Goal: Obtain resource: Obtain resource

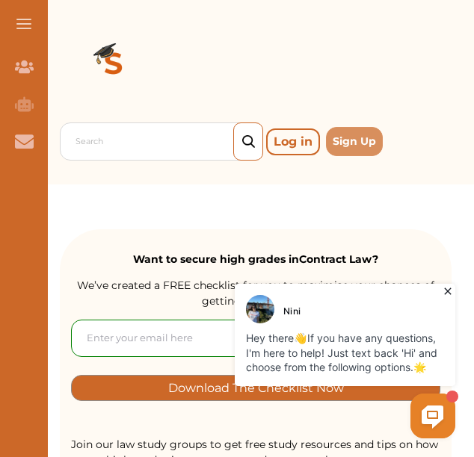
click at [448, 294] on icon at bounding box center [447, 291] width 15 height 15
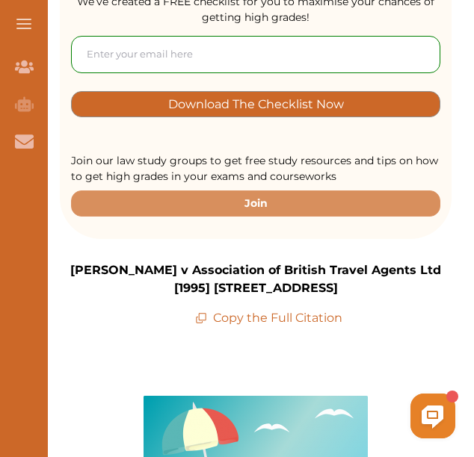
scroll to position [283, 0]
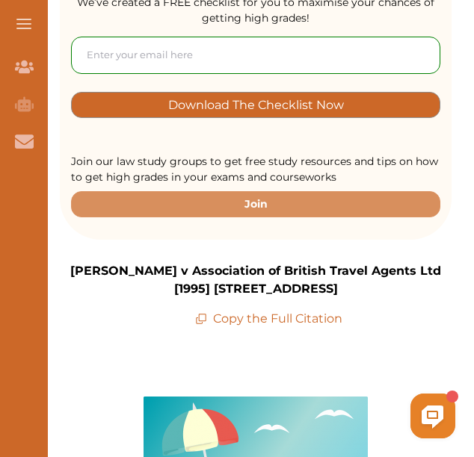
click at [282, 313] on p "Copy the Full Citation" at bounding box center [268, 319] width 147 height 18
click at [282, 319] on p "Copy the Full Citation" at bounding box center [268, 319] width 147 height 18
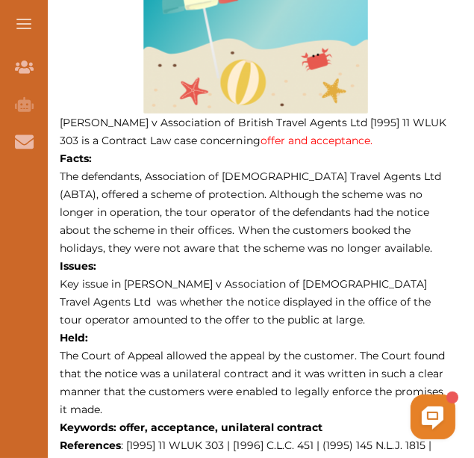
scroll to position [726, 0]
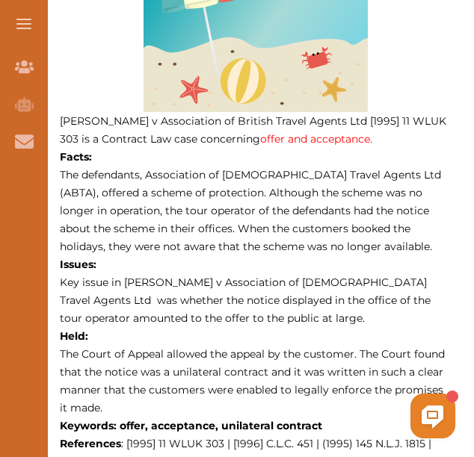
click at [309, 247] on span "The defendants, Association of [DEMOGRAPHIC_DATA] Travel Agents Ltd (ABTA), off…" at bounding box center [250, 210] width 381 height 85
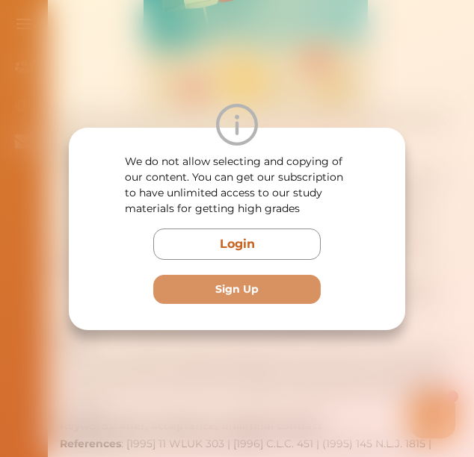
click at [347, 90] on div "We do not allow selecting and copying of our content. You can get our subscript…" at bounding box center [237, 228] width 474 height 457
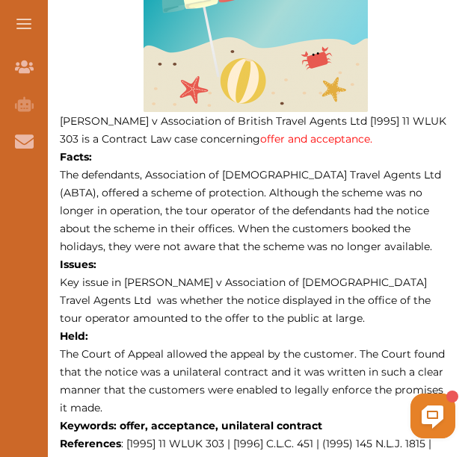
drag, startPoint x: 63, startPoint y: 173, endPoint x: 190, endPoint y: 179, distance: 127.9
click at [190, 179] on span "The defendants, Association of [DEMOGRAPHIC_DATA] Travel Agents Ltd (ABTA), off…" at bounding box center [250, 210] width 381 height 85
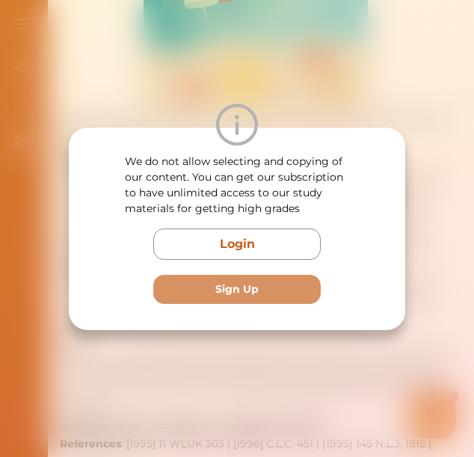
click at [333, 96] on div "We do not allow selecting and copying of our content. You can get our subscript…" at bounding box center [237, 228] width 474 height 457
